Goal: Use online tool/utility: Utilize a website feature to perform a specific function

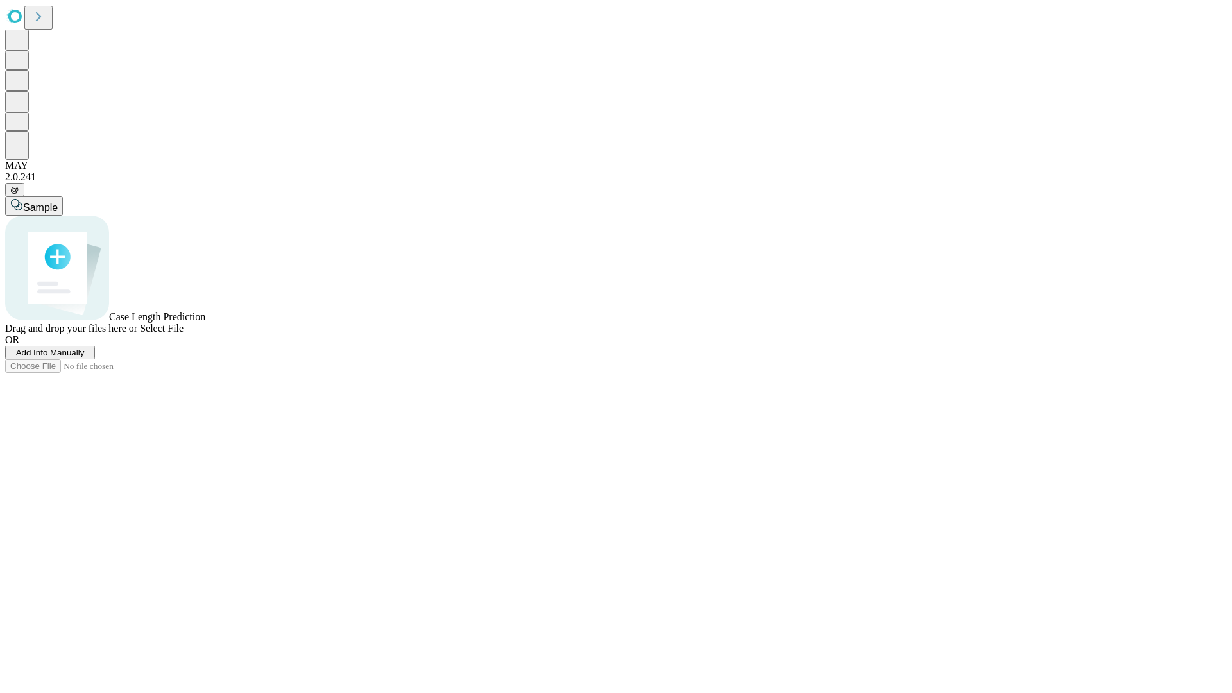
click at [184, 334] on span "Select File" at bounding box center [162, 328] width 44 height 11
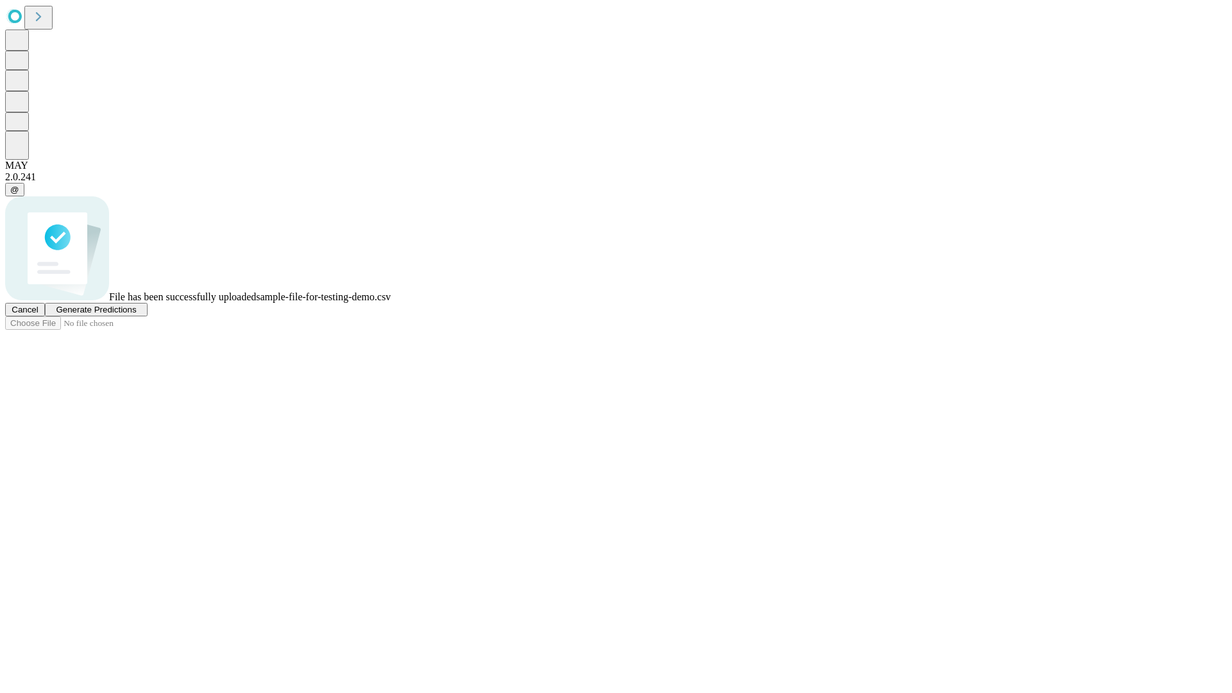
click at [136, 315] on span "Generate Predictions" at bounding box center [96, 310] width 80 height 10
